Goal: Browse casually: Explore the website without a specific task or goal

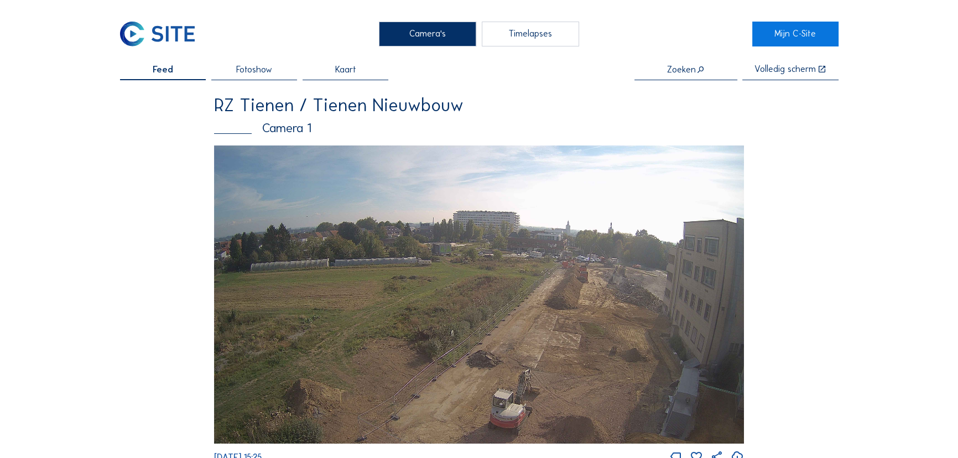
click at [531, 226] on img at bounding box center [479, 294] width 530 height 298
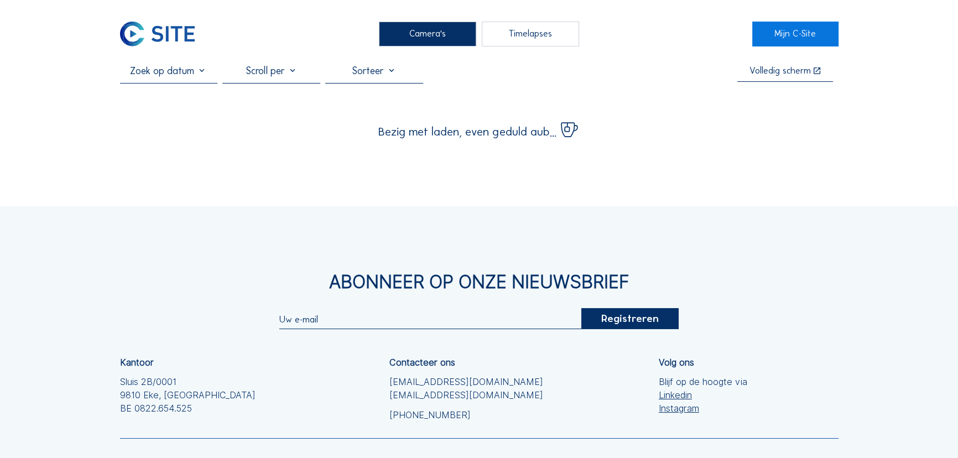
click at [769, 76] on div "Volledig scherm" at bounding box center [779, 70] width 61 height 9
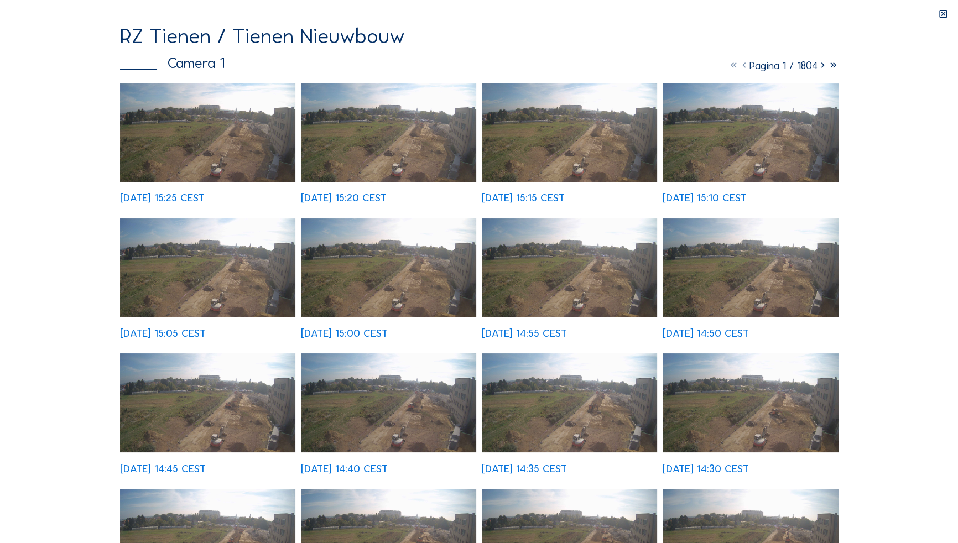
click at [244, 156] on img at bounding box center [208, 132] width 176 height 99
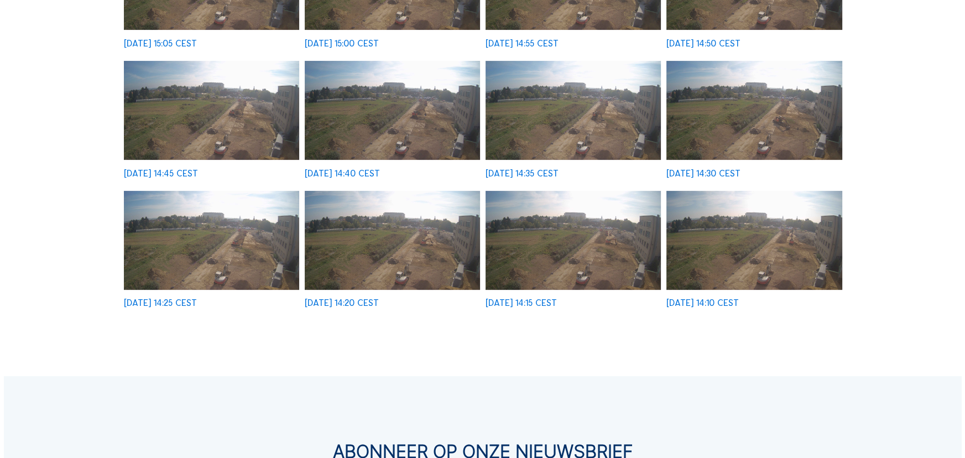
scroll to position [111, 0]
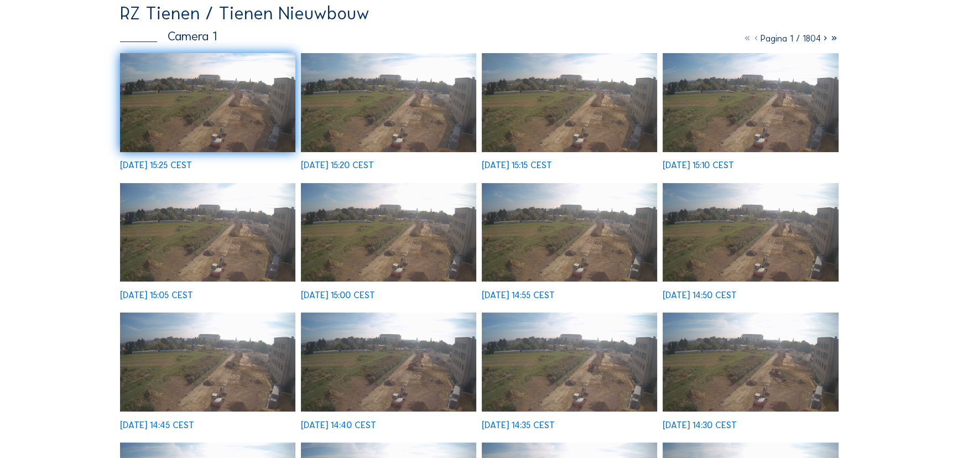
click at [270, 96] on img at bounding box center [208, 102] width 176 height 99
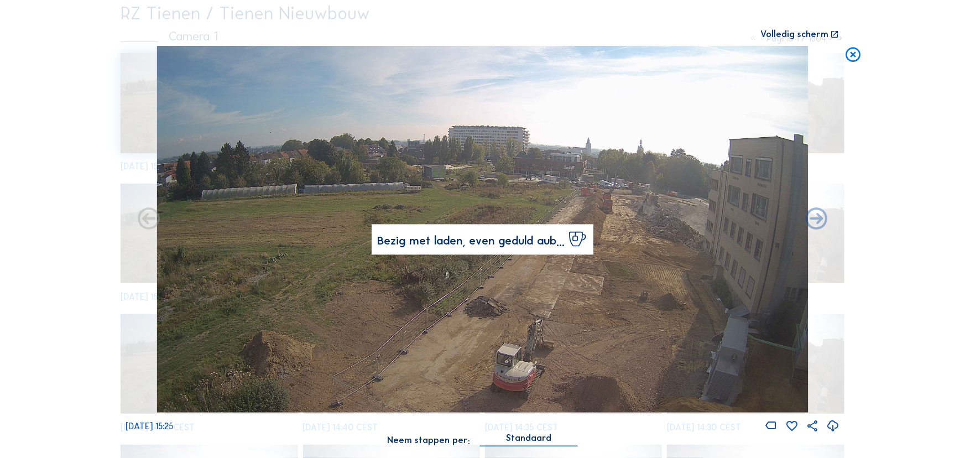
click at [614, 205] on img at bounding box center [482, 229] width 651 height 366
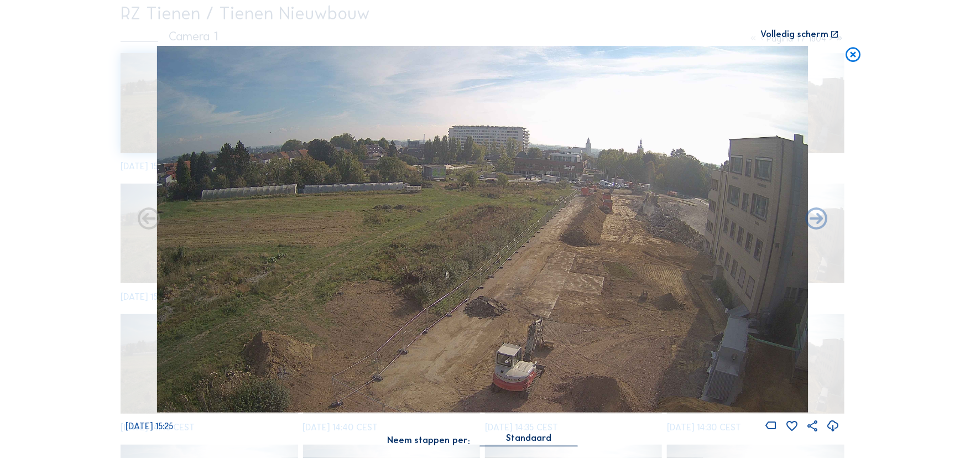
click at [819, 33] on div "Volledig scherm" at bounding box center [795, 34] width 68 height 9
